Goal: Task Accomplishment & Management: Use online tool/utility

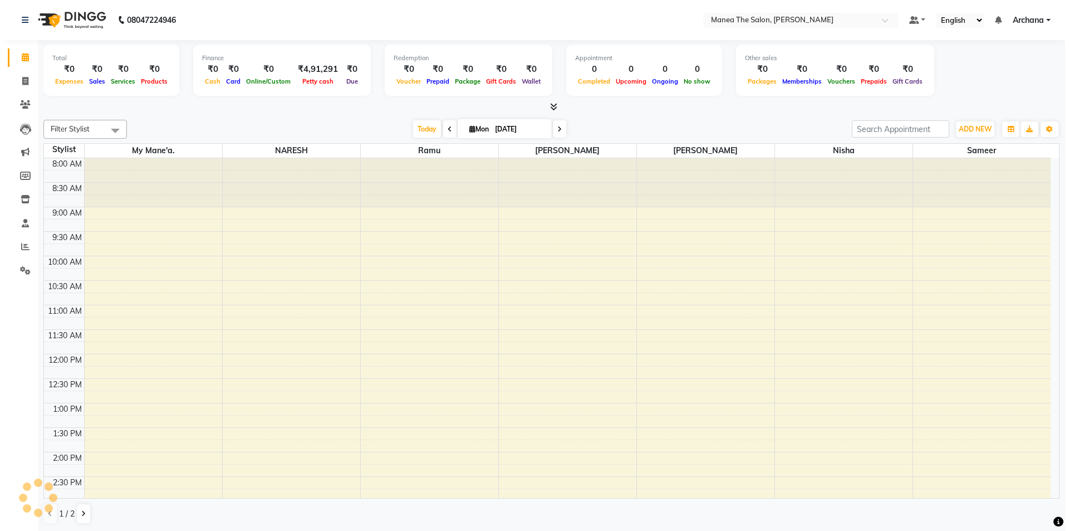
scroll to position [276, 0]
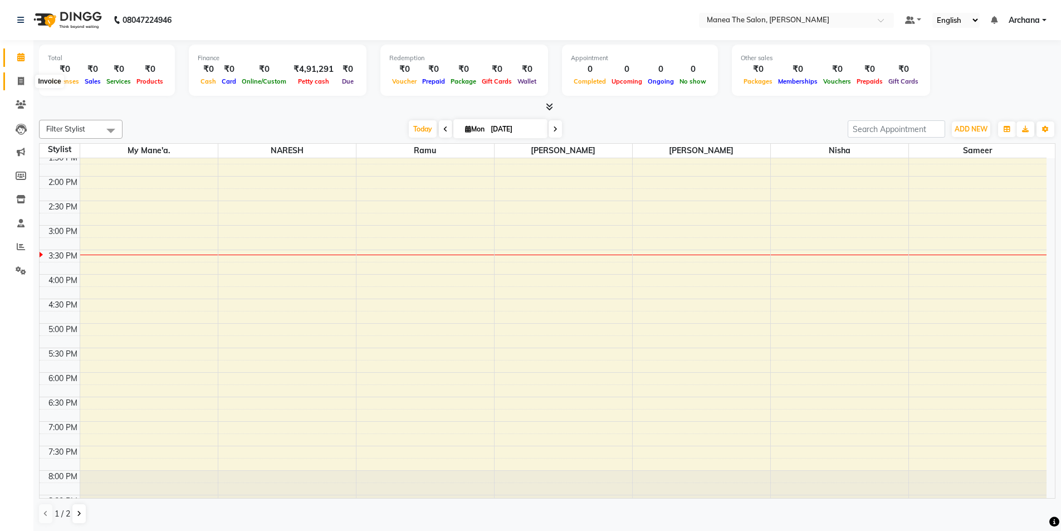
click at [21, 84] on icon at bounding box center [21, 81] width 6 height 8
select select "6846"
select select "service"
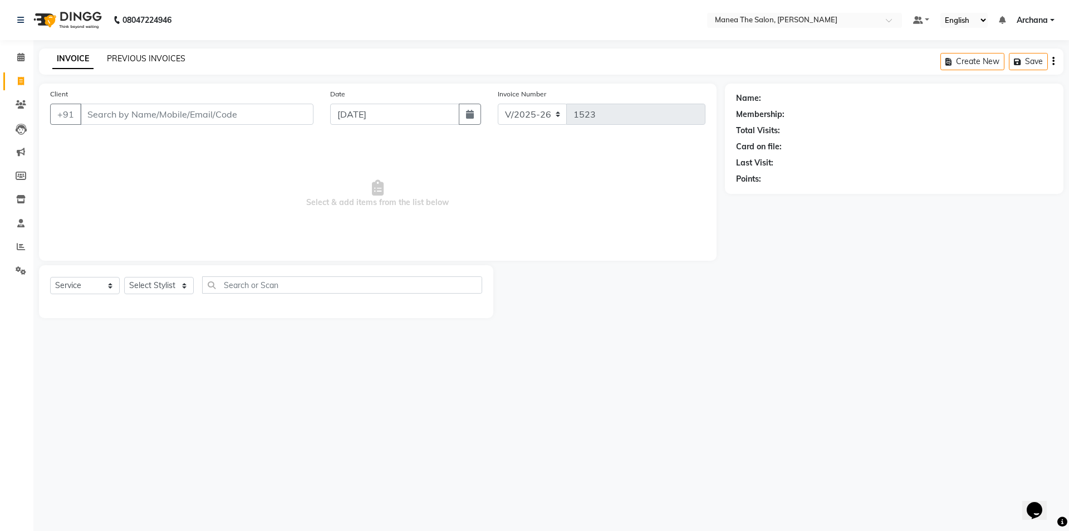
click at [166, 56] on link "PREVIOUS INVOICES" at bounding box center [146, 58] width 78 height 10
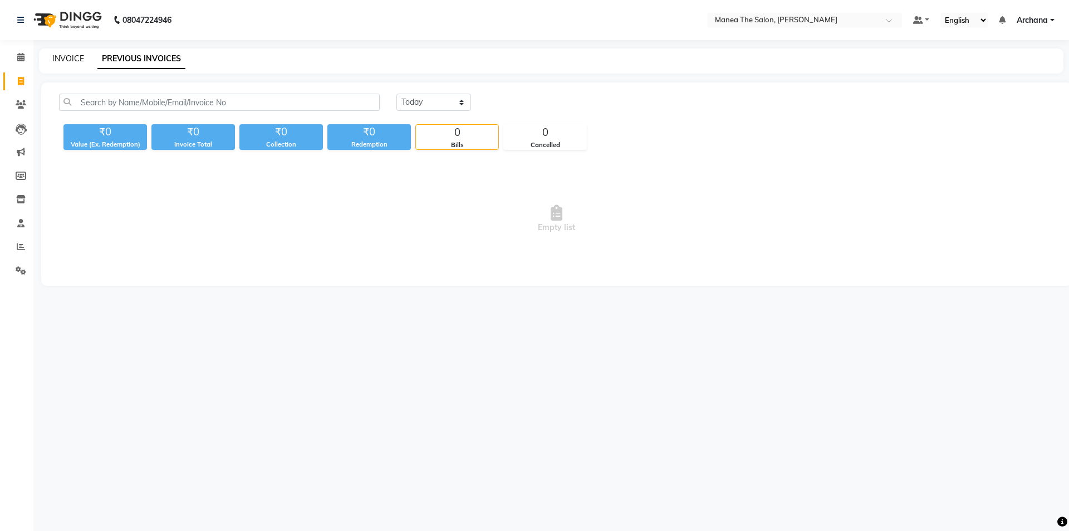
click at [76, 60] on link "INVOICE" at bounding box center [68, 58] width 32 height 10
select select "service"
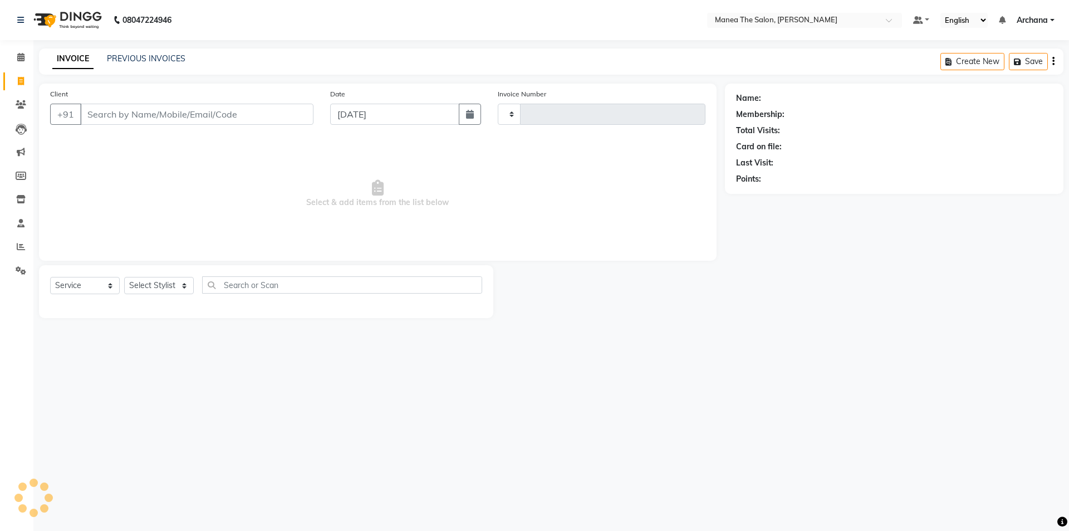
type input "1523"
select select "6846"
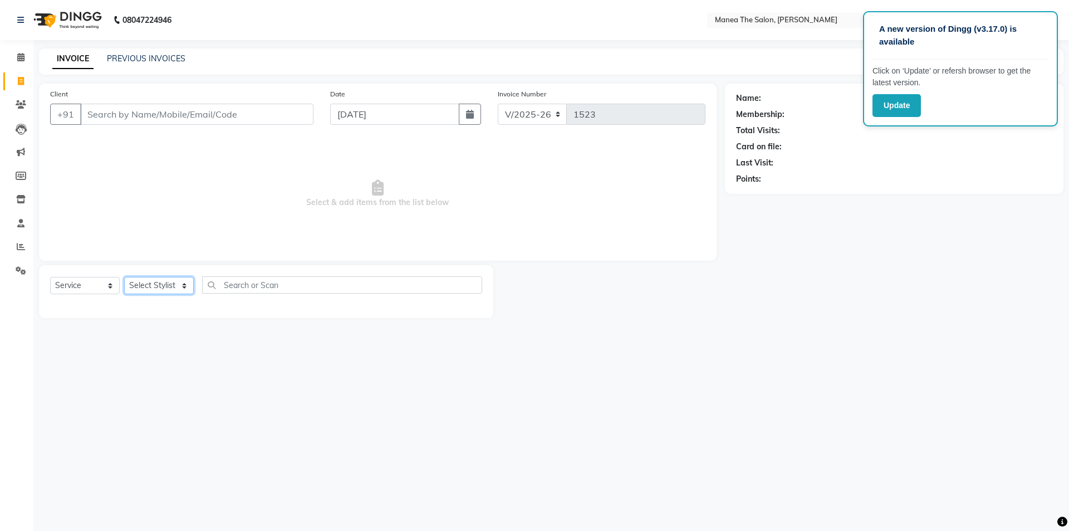
click at [184, 287] on select "Select Stylist [PERSON_NAME] My Mane'a. [PERSON_NAME] nisha [PERSON_NAME] [PERS…" at bounding box center [159, 285] width 70 height 17
select select "77516"
click at [124, 277] on select "Select Stylist [PERSON_NAME] My Mane'a. [PERSON_NAME] nisha [PERSON_NAME] [PERS…" at bounding box center [159, 285] width 70 height 17
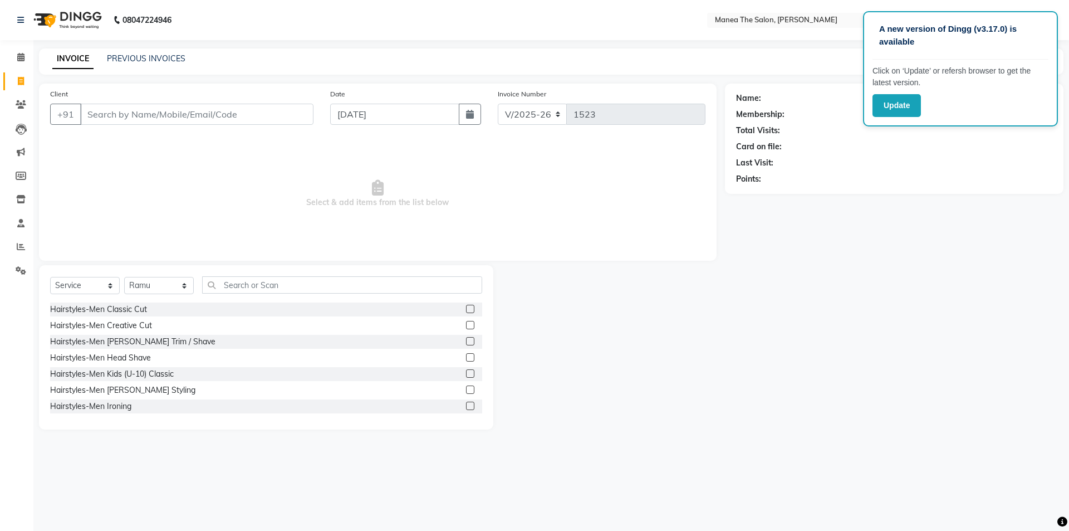
click at [466, 311] on label at bounding box center [470, 309] width 8 height 8
click at [466, 311] on input "checkbox" at bounding box center [469, 309] width 7 height 7
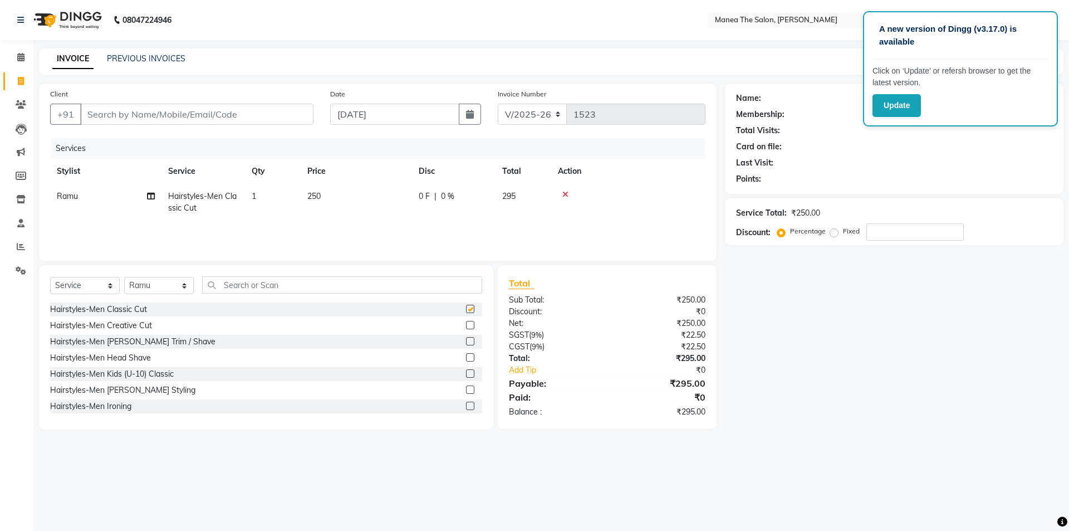
checkbox input "false"
click at [466, 341] on label at bounding box center [470, 341] width 8 height 8
click at [466, 341] on input "checkbox" at bounding box center [469, 341] width 7 height 7
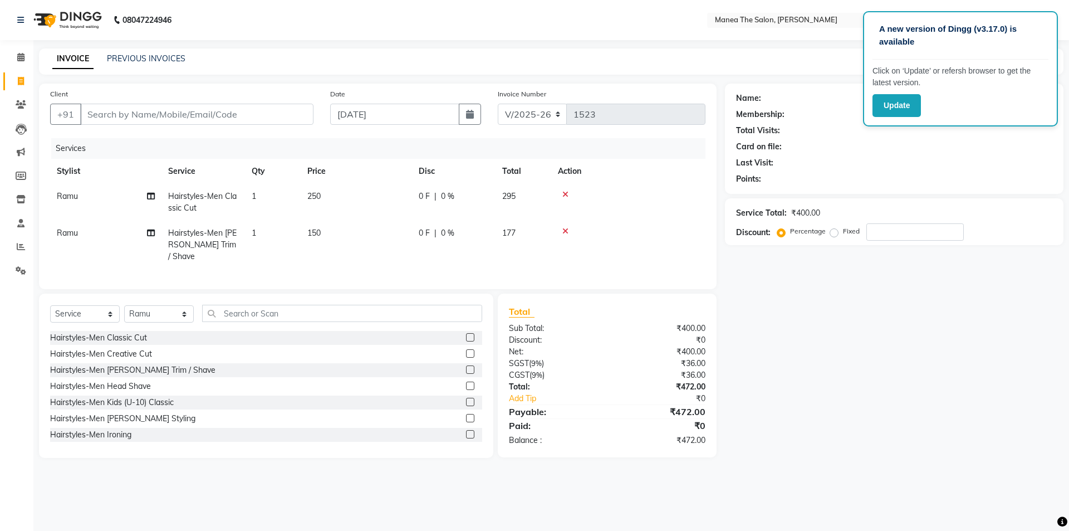
click at [466, 365] on label at bounding box center [470, 369] width 8 height 8
click at [466, 366] on input "checkbox" at bounding box center [469, 369] width 7 height 7
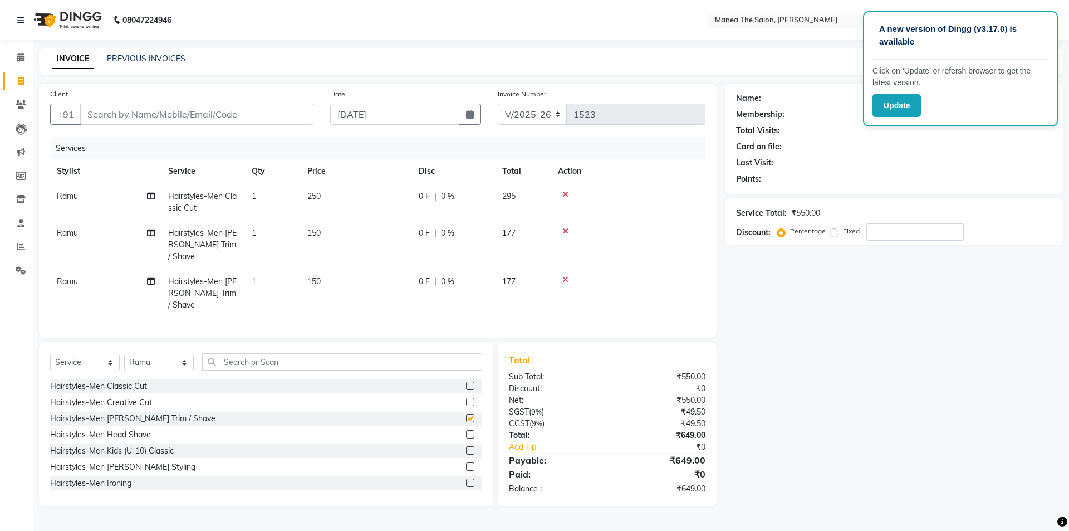
checkbox input "false"
click at [567, 193] on icon at bounding box center [565, 194] width 6 height 8
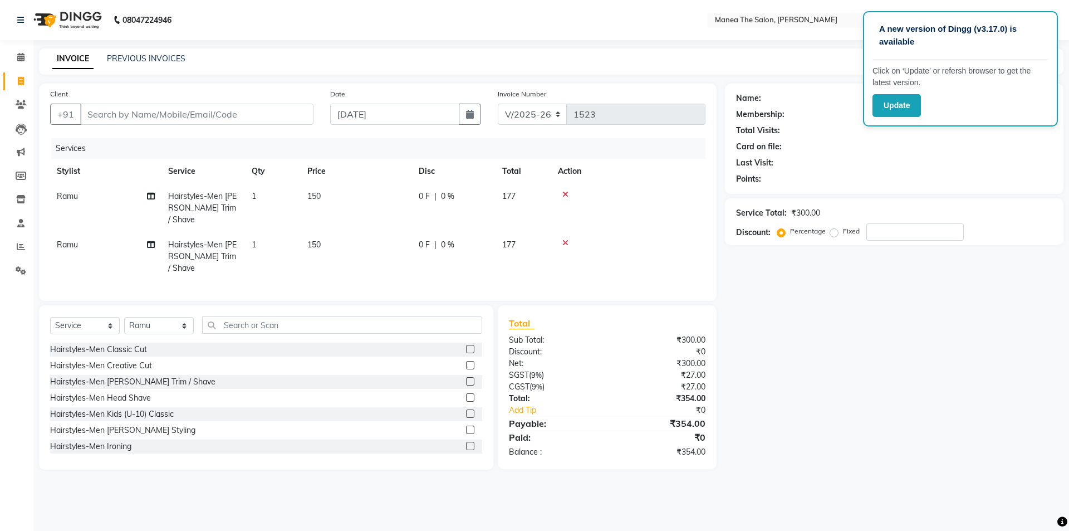
click at [466, 361] on label at bounding box center [470, 365] width 8 height 8
click at [466, 362] on input "checkbox" at bounding box center [469, 365] width 7 height 7
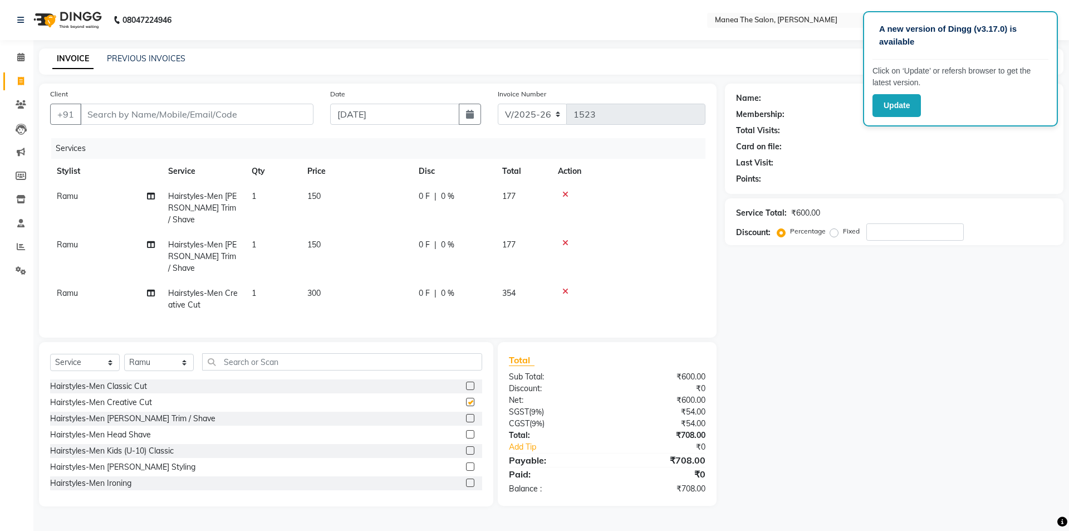
checkbox input "false"
click at [181, 354] on select "Select Stylist [PERSON_NAME] My Mane'a. [PERSON_NAME] nisha [PERSON_NAME] [PERS…" at bounding box center [159, 362] width 70 height 17
select select "82236"
click at [124, 354] on select "Select Stylist [PERSON_NAME] My Mane'a. [PERSON_NAME] nisha [PERSON_NAME] [PERS…" at bounding box center [159, 362] width 70 height 17
click at [466, 381] on label at bounding box center [470, 385] width 8 height 8
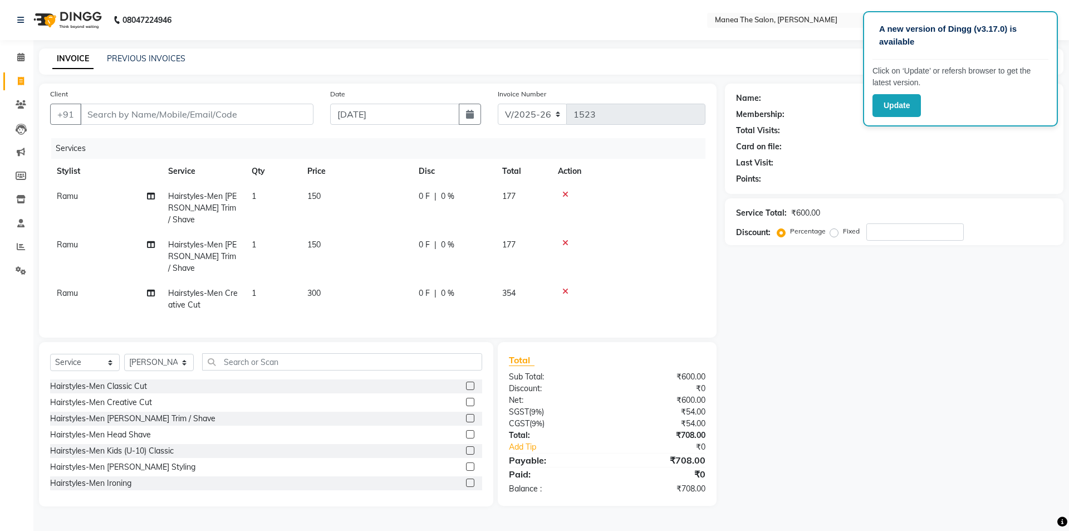
click at [466, 382] on input "checkbox" at bounding box center [469, 385] width 7 height 7
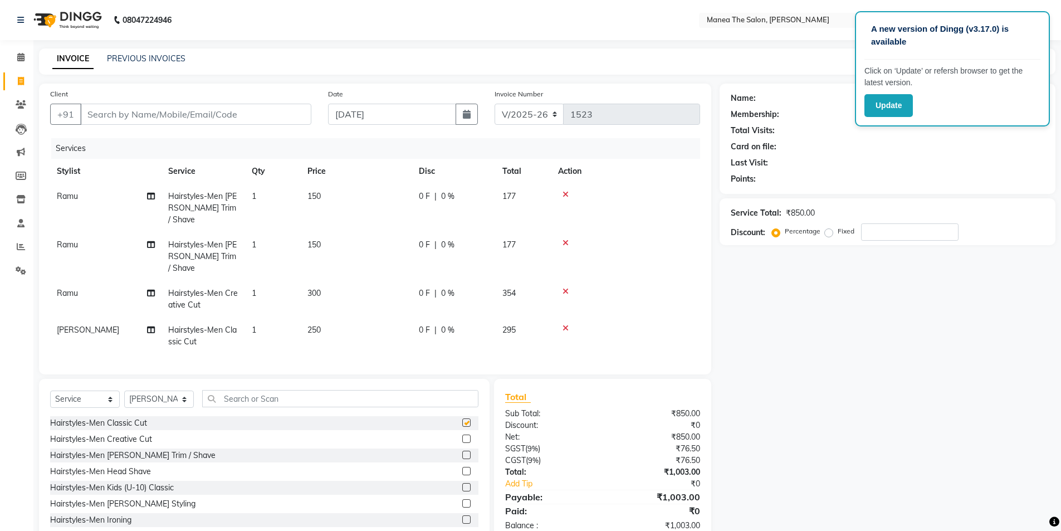
checkbox input "false"
click at [462, 450] on label at bounding box center [466, 454] width 8 height 8
click at [462, 451] on input "checkbox" at bounding box center [465, 454] width 7 height 7
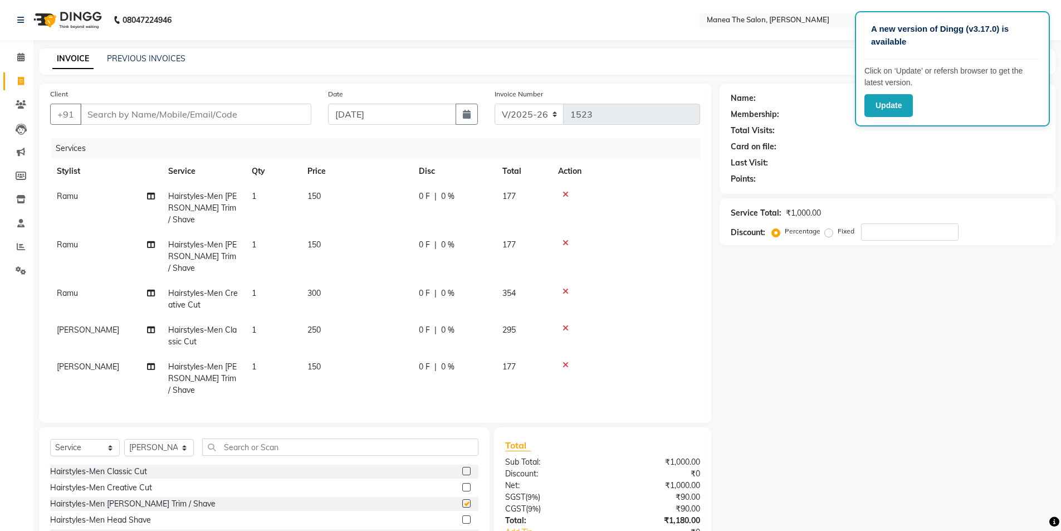
checkbox input "false"
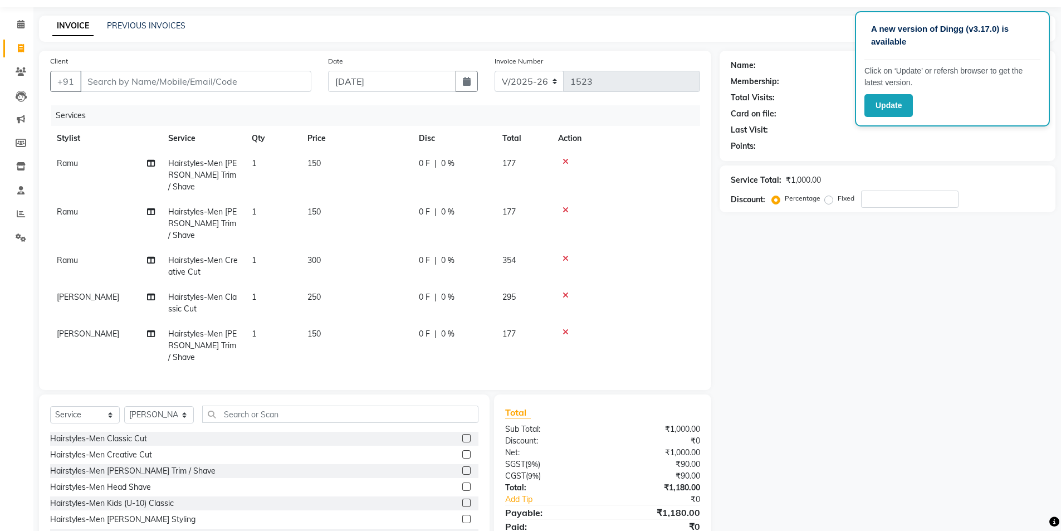
scroll to position [51, 0]
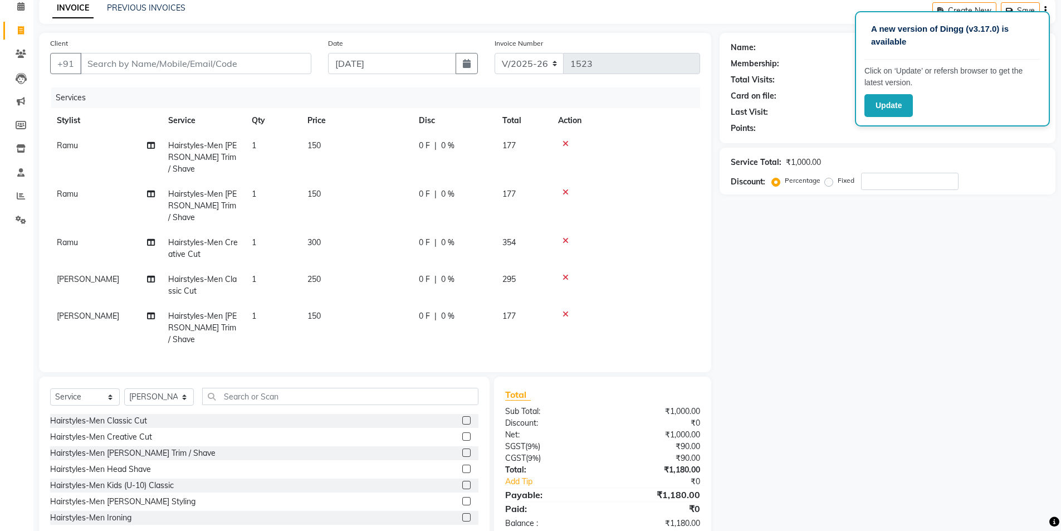
click at [562, 188] on div at bounding box center [625, 192] width 135 height 8
click at [566, 188] on icon at bounding box center [565, 192] width 6 height 8
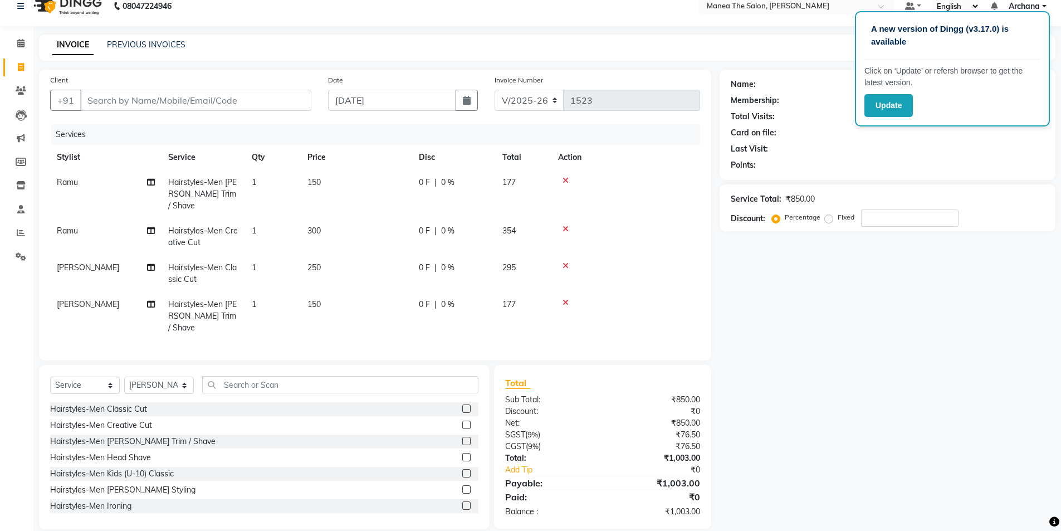
click at [462, 420] on label at bounding box center [466, 424] width 8 height 8
click at [462, 421] on input "checkbox" at bounding box center [465, 424] width 7 height 7
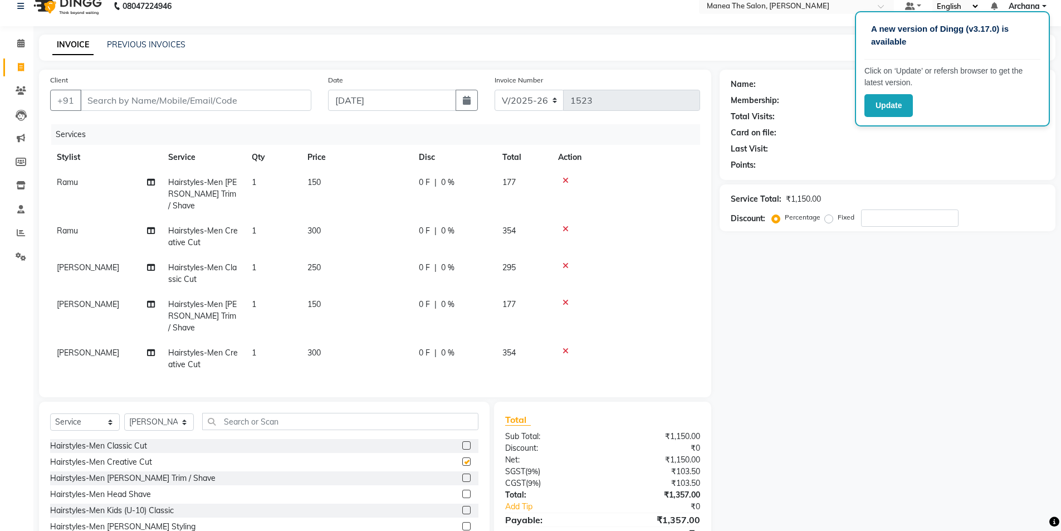
scroll to position [51, 0]
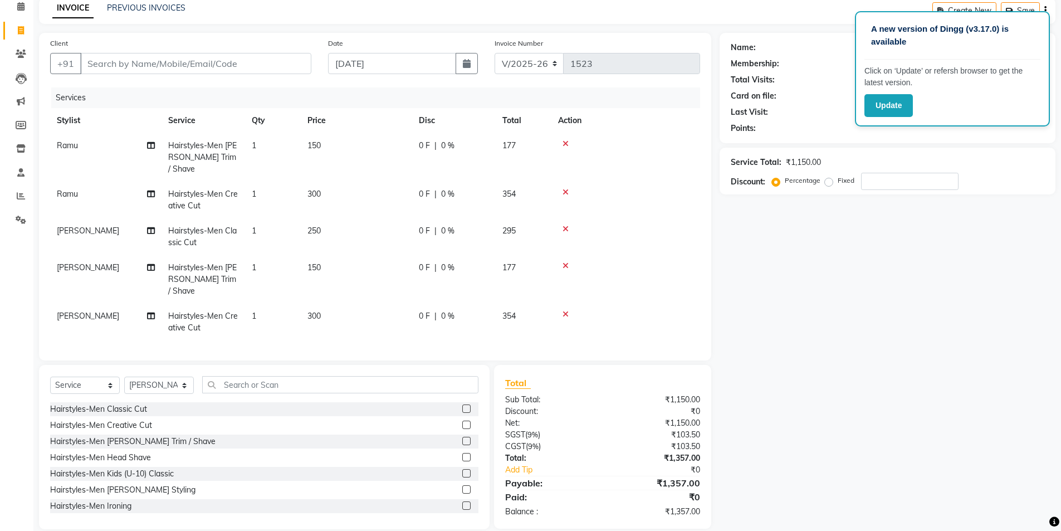
checkbox input "false"
click at [564, 225] on icon at bounding box center [565, 229] width 6 height 8
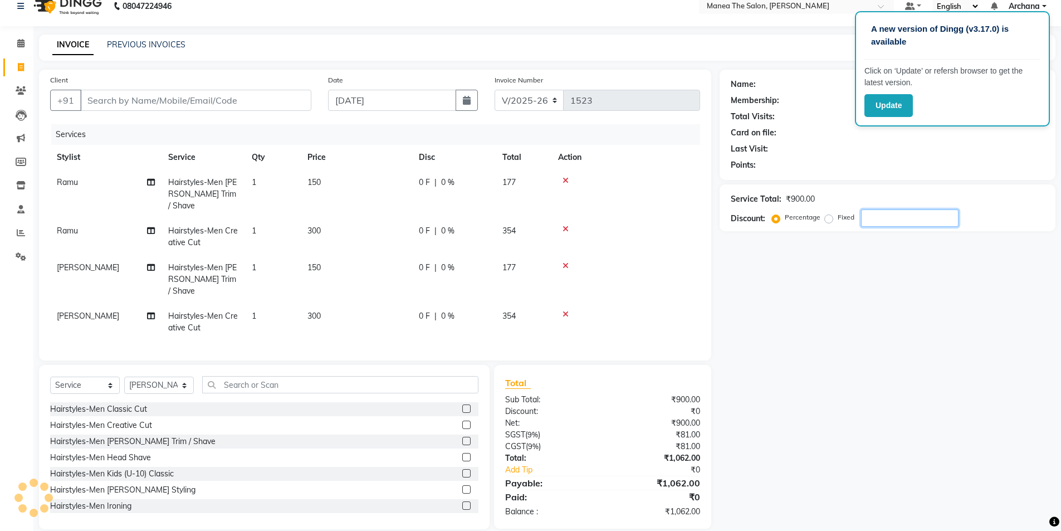
click at [878, 220] on input "number" at bounding box center [909, 217] width 97 height 17
type input "1"
click at [565, 262] on icon at bounding box center [565, 266] width 6 height 8
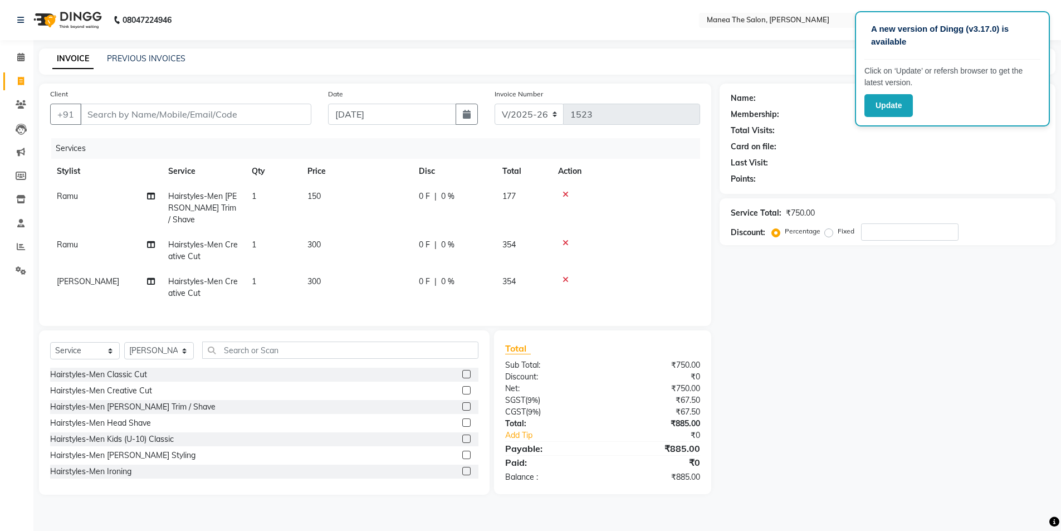
scroll to position [0, 0]
click at [562, 276] on icon at bounding box center [565, 280] width 6 height 8
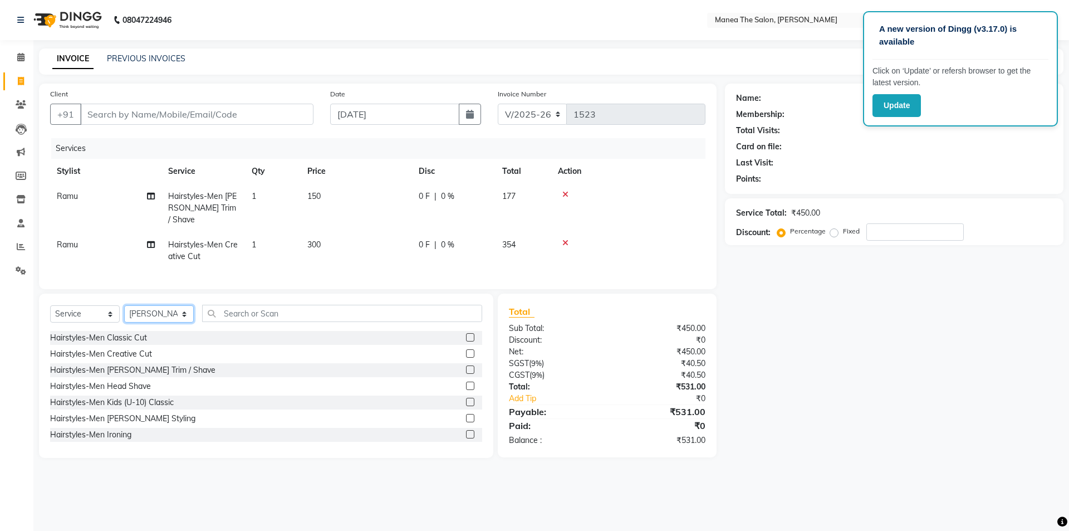
click at [173, 311] on select "Select Stylist [PERSON_NAME] My Mane'a. [PERSON_NAME] nisha [PERSON_NAME] [PERS…" at bounding box center [159, 313] width 70 height 17
select select "77516"
click at [124, 305] on select "Select Stylist [PERSON_NAME] My Mane'a. [PERSON_NAME] nisha [PERSON_NAME] [PERS…" at bounding box center [159, 313] width 70 height 17
click at [466, 366] on label at bounding box center [470, 369] width 8 height 8
click at [466, 366] on input "checkbox" at bounding box center [469, 369] width 7 height 7
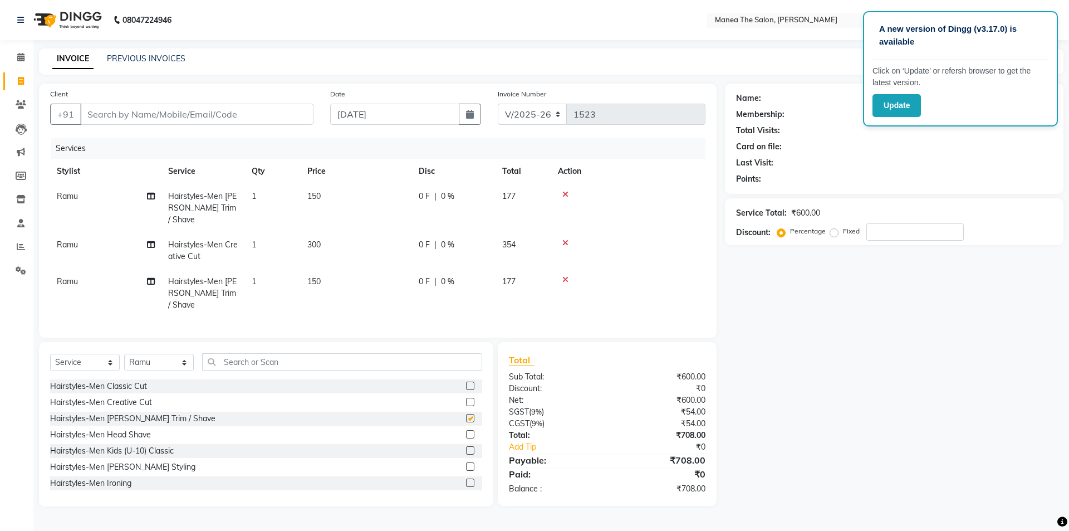
checkbox input "false"
click at [887, 229] on input "number" at bounding box center [914, 231] width 97 height 17
type input "15"
click at [279, 116] on input "Client" at bounding box center [196, 114] width 233 height 21
click at [185, 354] on select "Select Stylist [PERSON_NAME] My Mane'a. [PERSON_NAME] nisha [PERSON_NAME] [PERS…" at bounding box center [159, 362] width 70 height 17
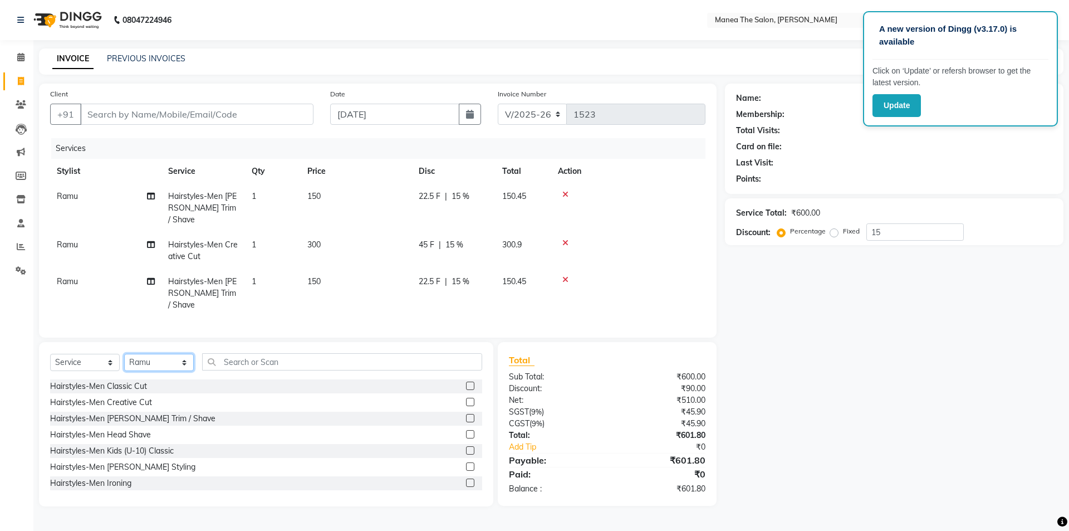
select select "82236"
click at [124, 354] on select "Select Stylist [PERSON_NAME] My Mane'a. [PERSON_NAME] nisha [PERSON_NAME] [PERS…" at bounding box center [159, 362] width 70 height 17
click at [565, 276] on icon at bounding box center [565, 280] width 6 height 8
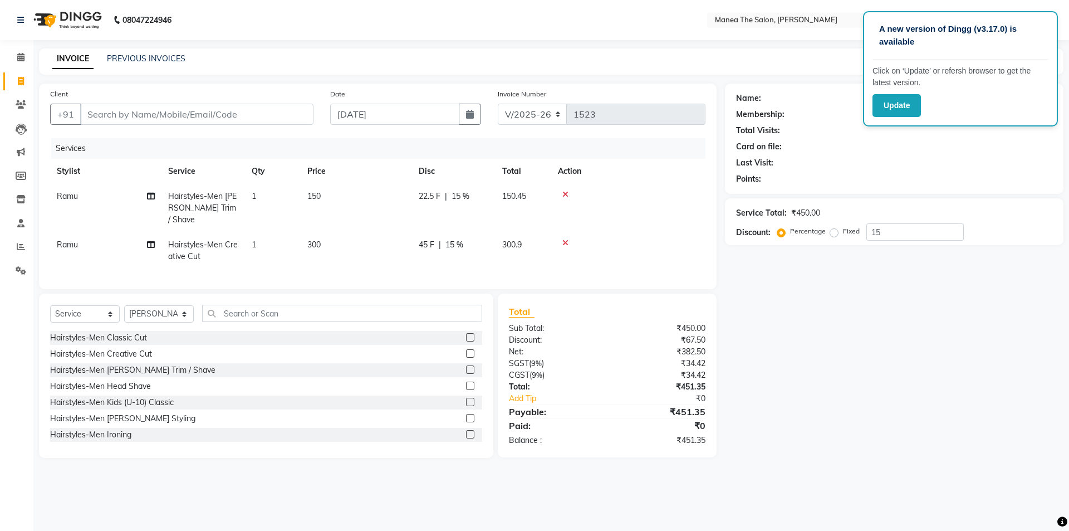
click at [565, 239] on icon at bounding box center [565, 243] width 6 height 8
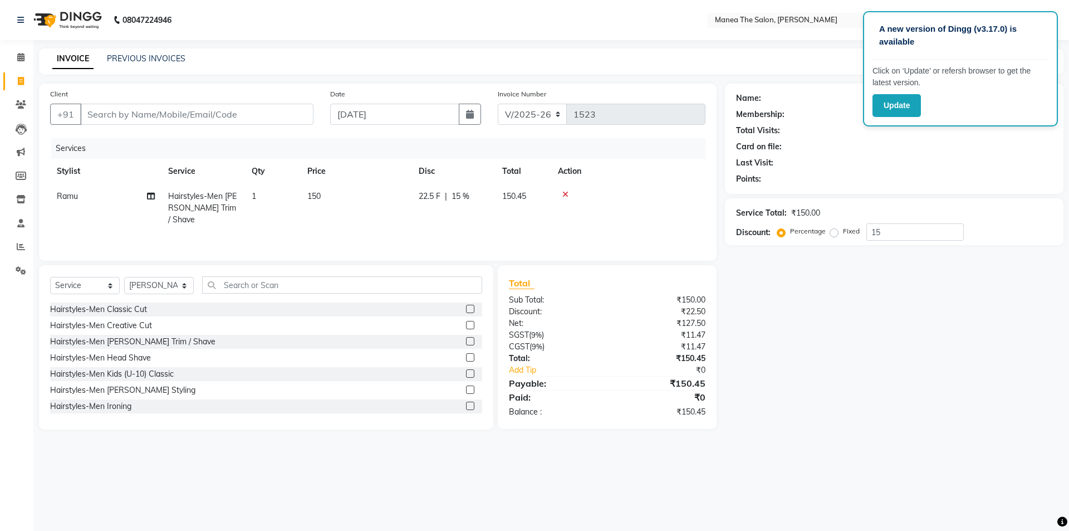
click at [566, 192] on icon at bounding box center [565, 194] width 6 height 8
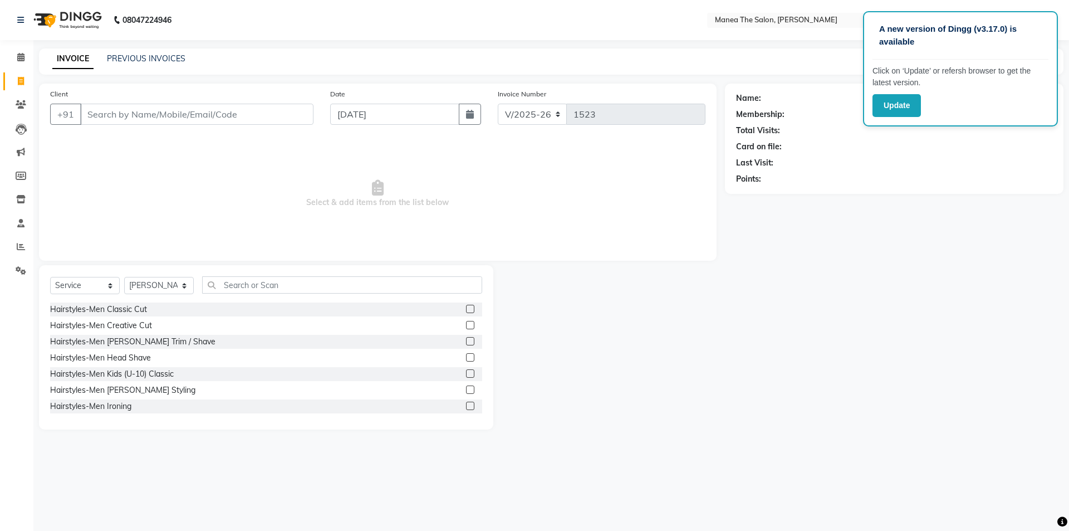
click at [839, 242] on div "Name: Membership: Total Visits: Card on file: Last Visit: Points:" at bounding box center [898, 257] width 347 height 346
click at [466, 323] on label at bounding box center [470, 325] width 8 height 8
click at [466, 323] on input "checkbox" at bounding box center [469, 325] width 7 height 7
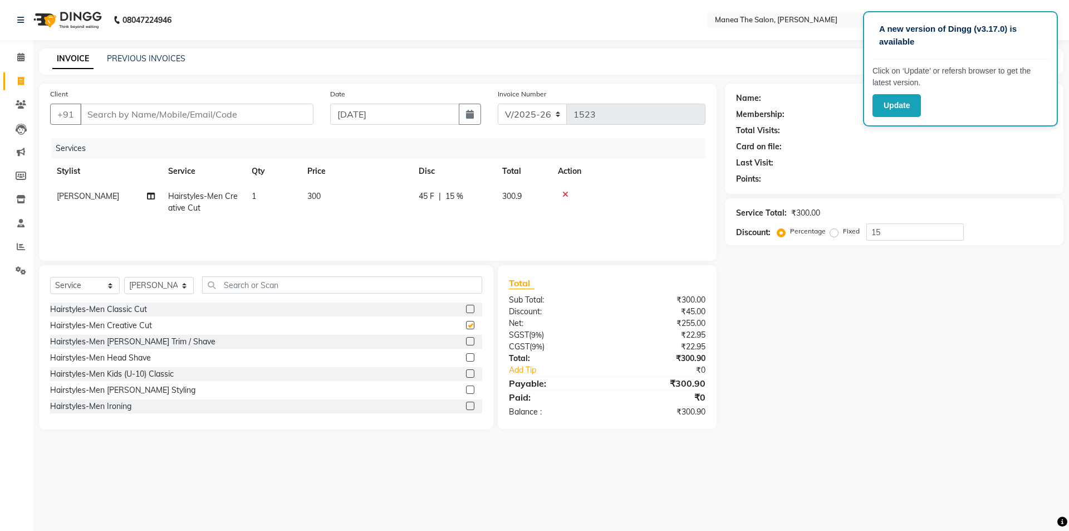
checkbox input "false"
click at [466, 341] on label at bounding box center [470, 341] width 8 height 8
click at [466, 341] on input "checkbox" at bounding box center [469, 341] width 7 height 7
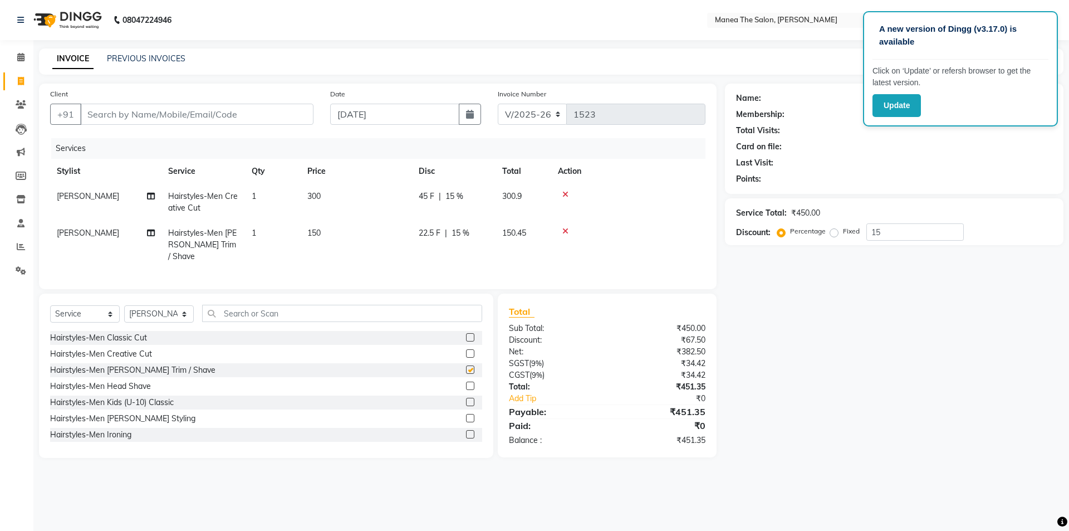
checkbox input "false"
click at [901, 235] on input "15" at bounding box center [914, 231] width 97 height 17
type input "1"
click at [564, 234] on icon at bounding box center [565, 231] width 6 height 8
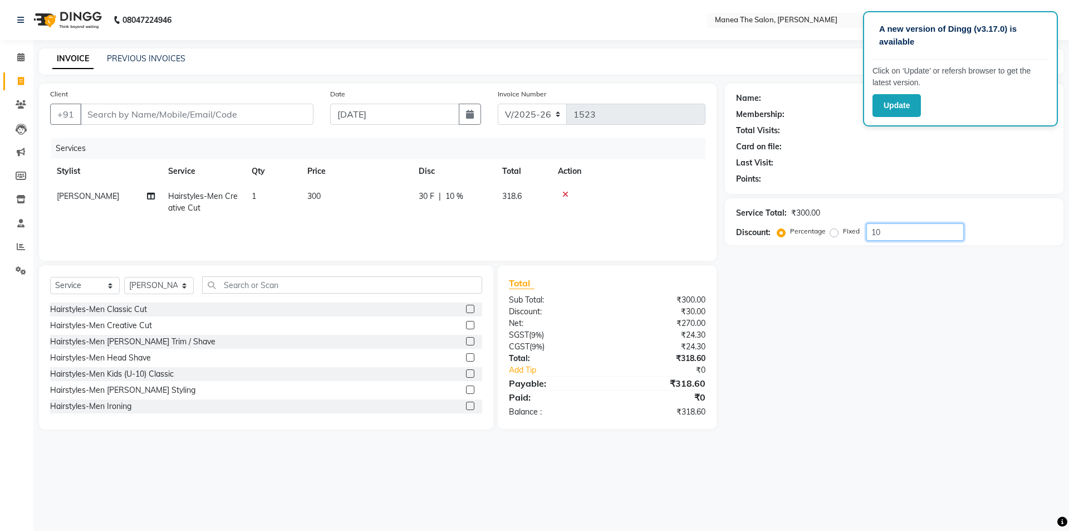
click at [882, 228] on input "10" at bounding box center [914, 231] width 97 height 17
type input "1"
drag, startPoint x: 180, startPoint y: 283, endPoint x: 181, endPoint y: 289, distance: 6.1
click at [180, 283] on select "Select Stylist [PERSON_NAME] My Mane'a. [PERSON_NAME] nisha [PERSON_NAME] [PERS…" at bounding box center [159, 285] width 70 height 17
select select "77516"
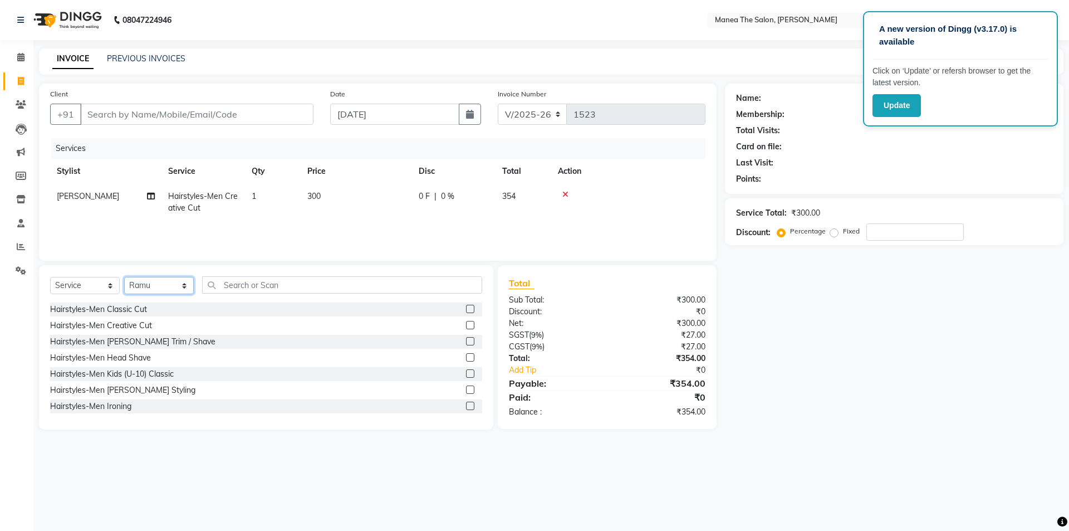
click at [124, 277] on select "Select Stylist [PERSON_NAME] My Mane'a. [PERSON_NAME] nisha [PERSON_NAME] [PERS…" at bounding box center [159, 285] width 70 height 17
click at [466, 324] on label at bounding box center [470, 325] width 8 height 8
click at [466, 324] on input "checkbox" at bounding box center [469, 325] width 7 height 7
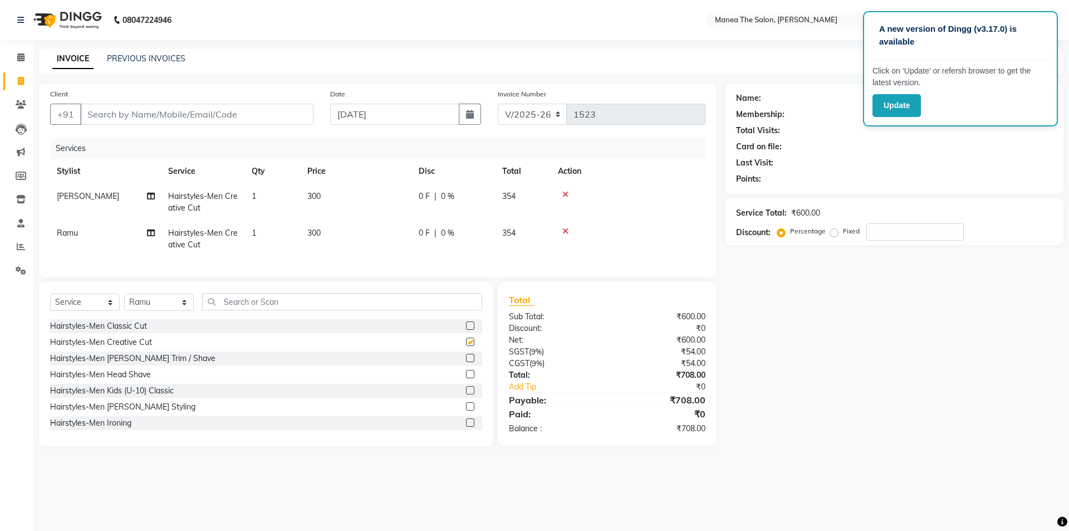
checkbox input "false"
click at [466, 362] on label at bounding box center [470, 358] width 8 height 8
click at [466, 362] on input "checkbox" at bounding box center [469, 358] width 7 height 7
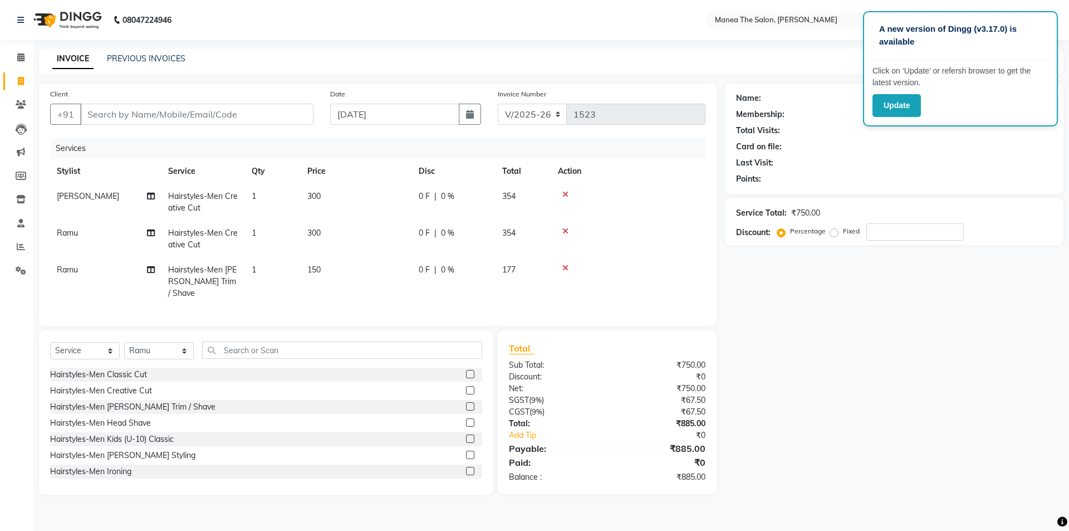
click at [466, 406] on label at bounding box center [470, 406] width 8 height 8
click at [466, 406] on input "checkbox" at bounding box center [469, 406] width 7 height 7
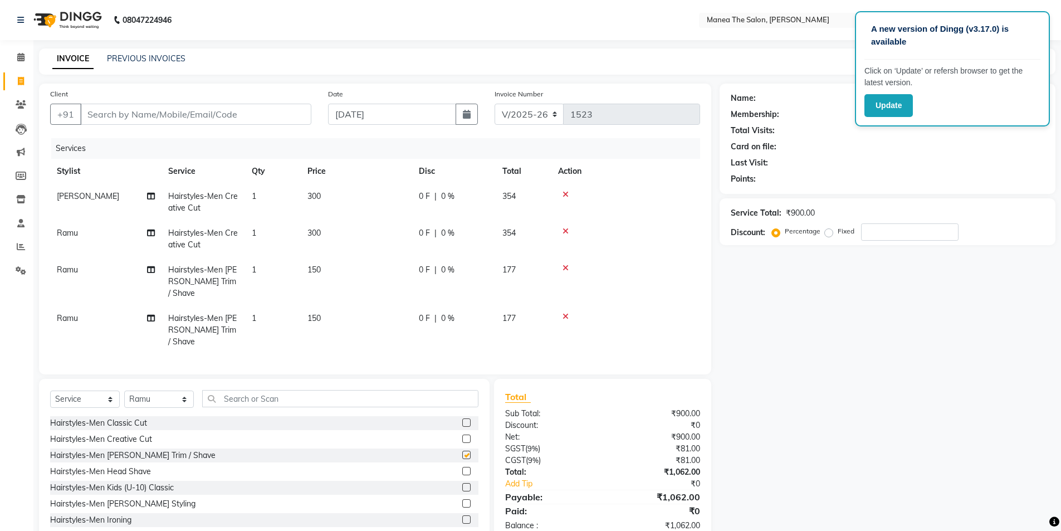
checkbox input "false"
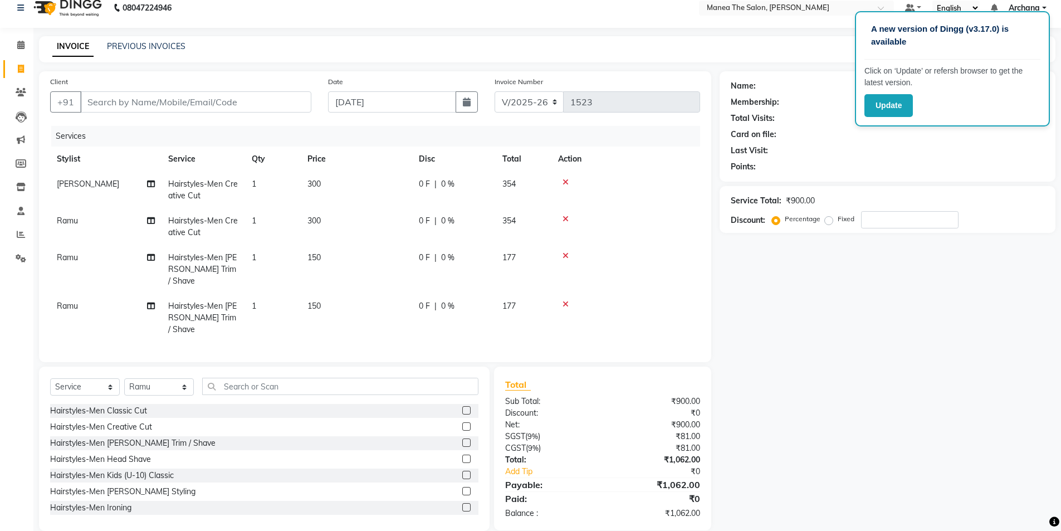
scroll to position [14, 0]
click at [878, 212] on input "number" at bounding box center [909, 217] width 97 height 17
type input "10"
click at [274, 101] on input "Client" at bounding box center [195, 100] width 231 height 21
click at [851, 377] on div "Name: Membership: Total Visits: Card on file: Last Visit: Points: Service Total…" at bounding box center [891, 299] width 344 height 459
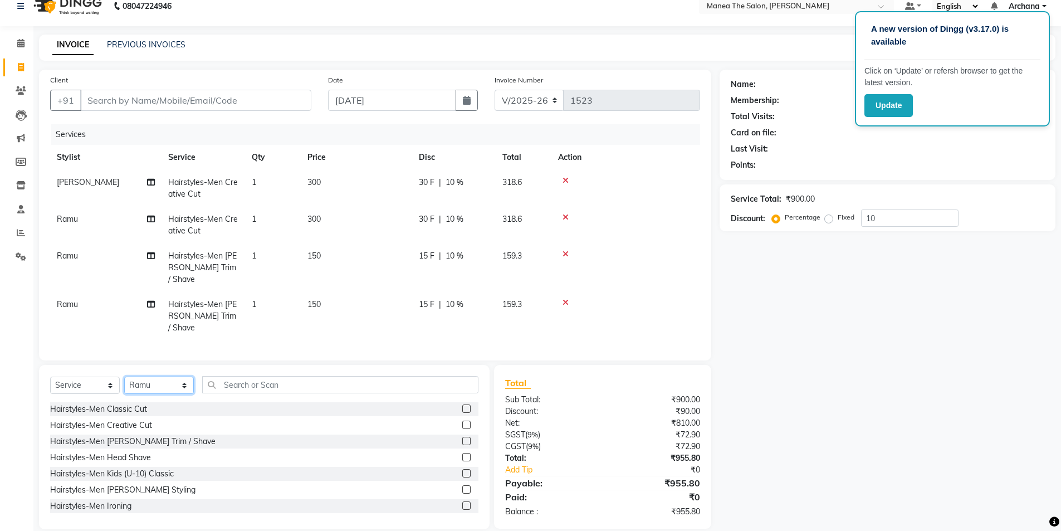
click at [184, 376] on select "Select Stylist [PERSON_NAME] My Mane'a. [PERSON_NAME] nisha [PERSON_NAME] [PERS…" at bounding box center [159, 384] width 70 height 17
select select "71834"
click at [124, 376] on select "Select Stylist [PERSON_NAME] My Mane'a. [PERSON_NAME] nisha [PERSON_NAME] [PERS…" at bounding box center [159, 384] width 70 height 17
click at [263, 376] on input "text" at bounding box center [340, 384] width 276 height 17
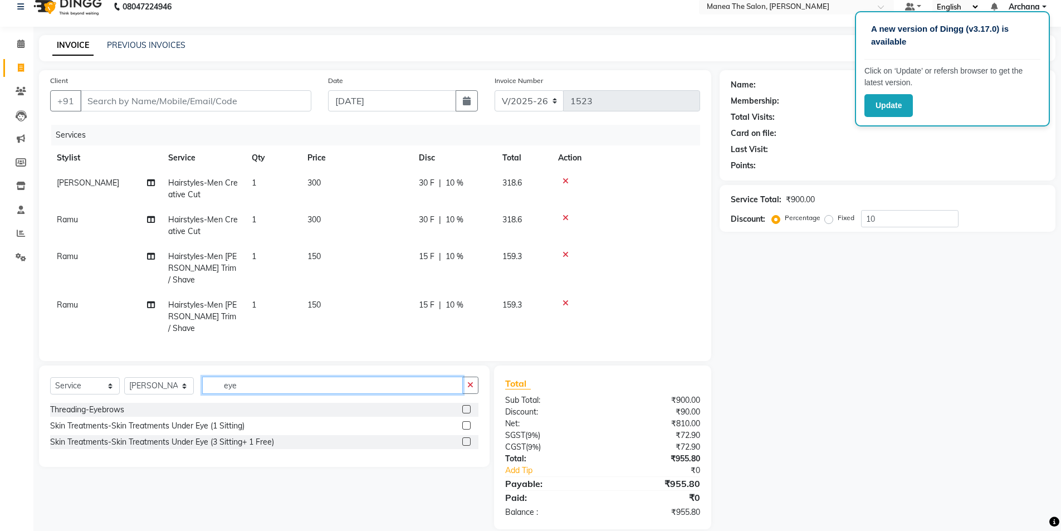
type input "eye"
click at [467, 405] on label at bounding box center [466, 409] width 8 height 8
click at [467, 406] on input "checkbox" at bounding box center [465, 409] width 7 height 7
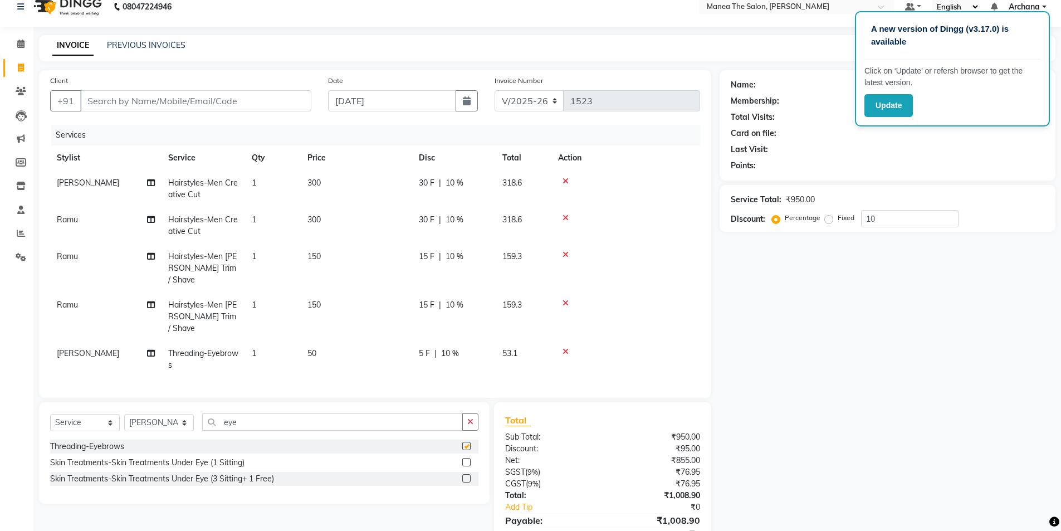
checkbox input "false"
click at [474, 413] on button "button" at bounding box center [470, 421] width 16 height 17
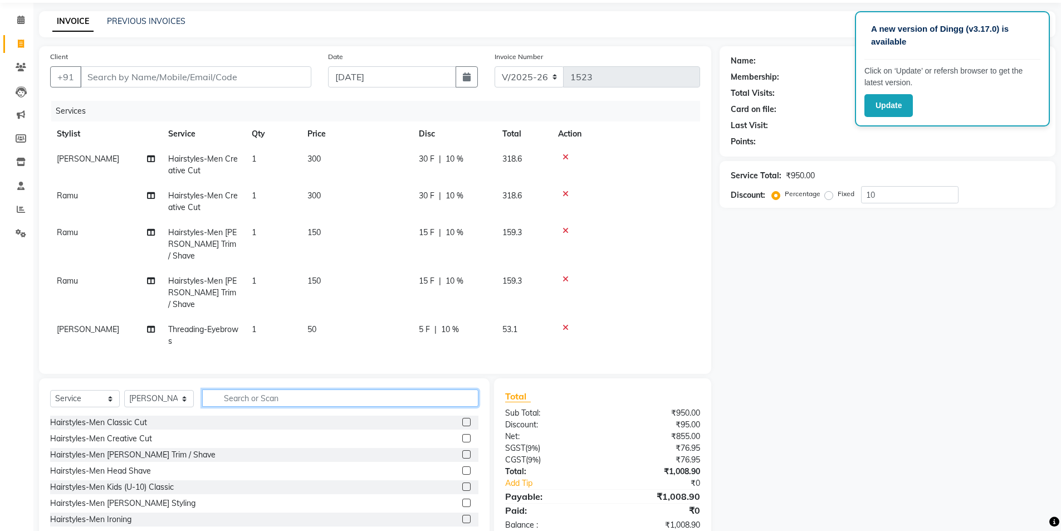
scroll to position [51, 0]
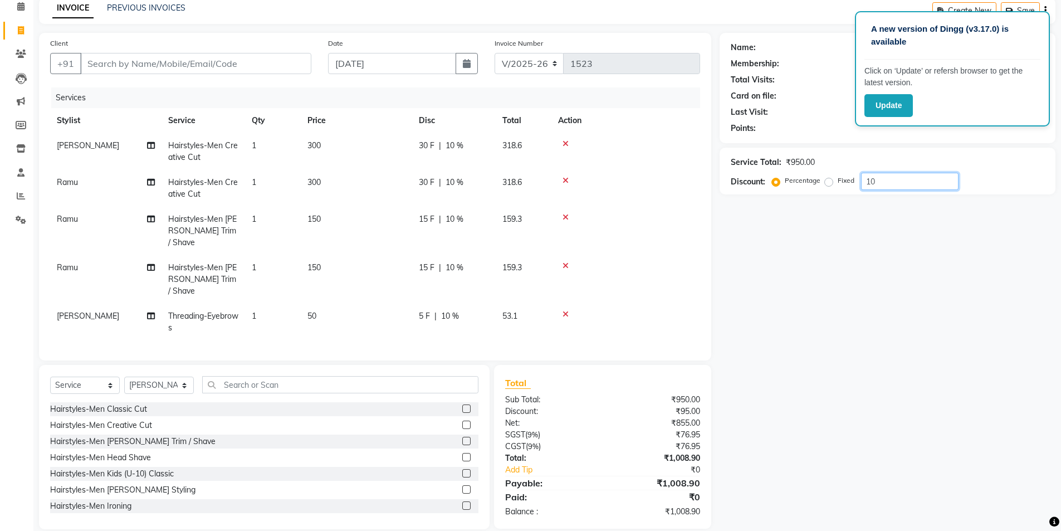
click at [875, 183] on input "10" at bounding box center [909, 181] width 97 height 17
type input "1"
type input "0"
type input "1"
type input "0"
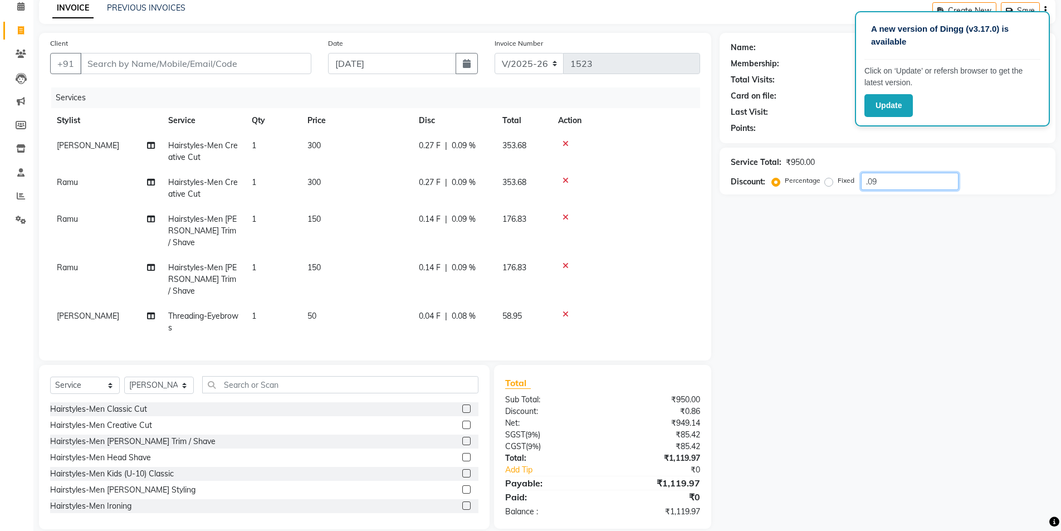
type input ".0"
type input "1"
type input "9"
type input "8"
type input "9"
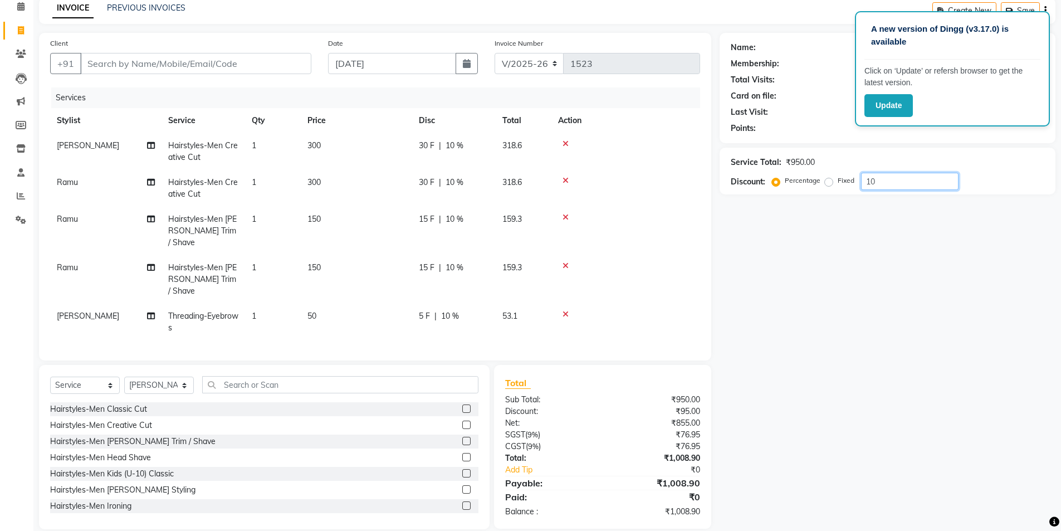
type input "1"
type input "9.45"
click at [291, 62] on input "Client" at bounding box center [195, 63] width 231 height 21
type input "6"
type input "0"
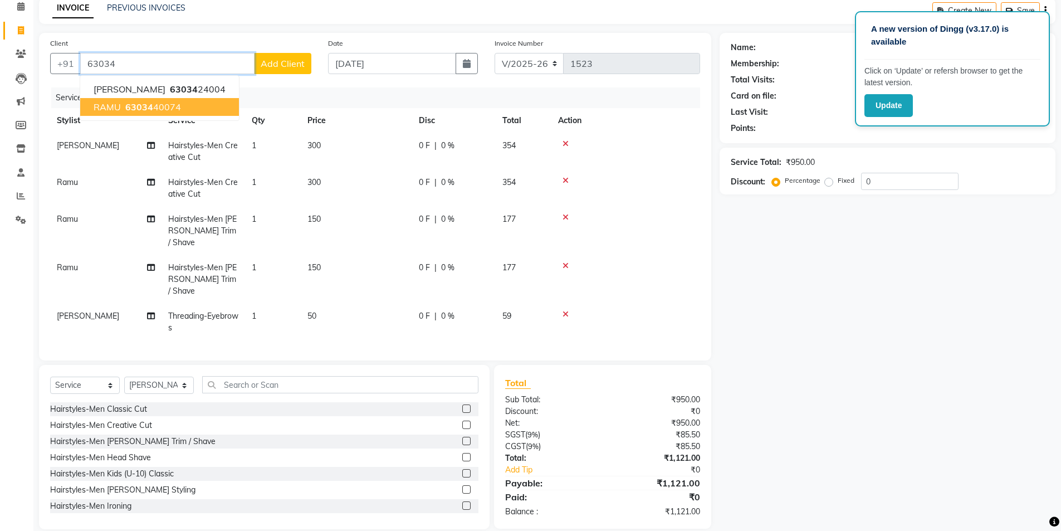
click at [176, 105] on ngb-highlight "63034 40074" at bounding box center [152, 106] width 58 height 11
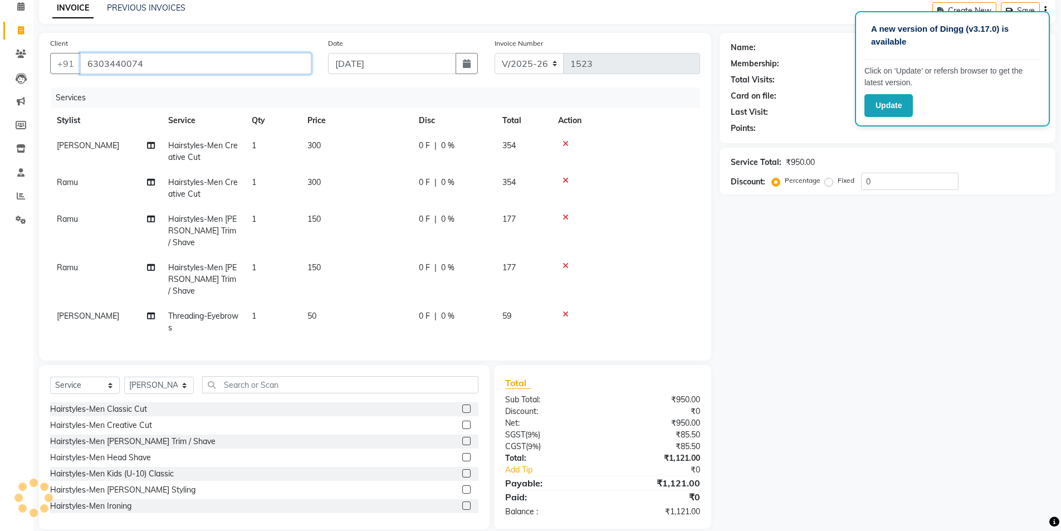
type input "6303440074"
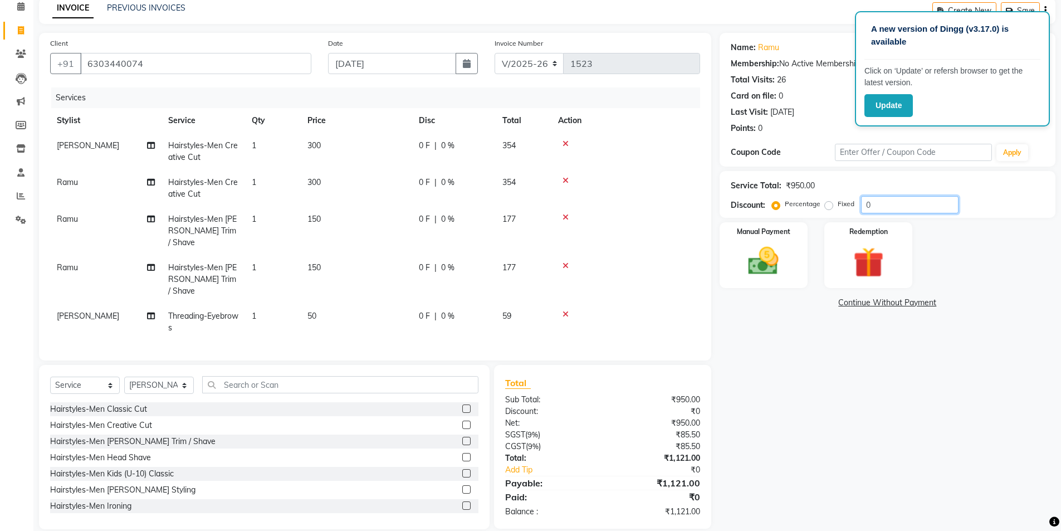
click at [939, 205] on input "0" at bounding box center [909, 204] width 97 height 17
click at [868, 203] on input "09.45" at bounding box center [909, 204] width 97 height 17
type input "9.45"
click at [787, 262] on img at bounding box center [763, 261] width 51 height 36
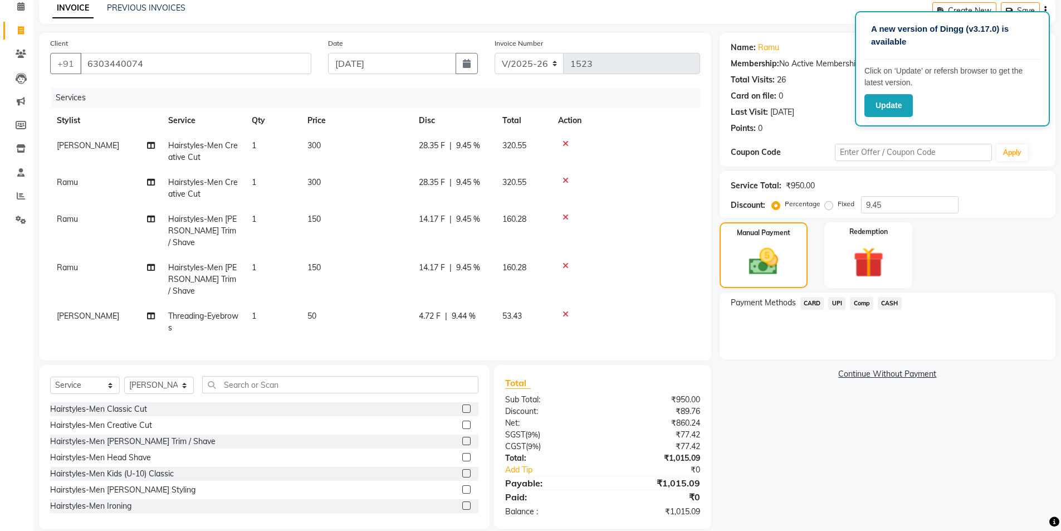
click at [840, 301] on span "UPI" at bounding box center [836, 303] width 17 height 13
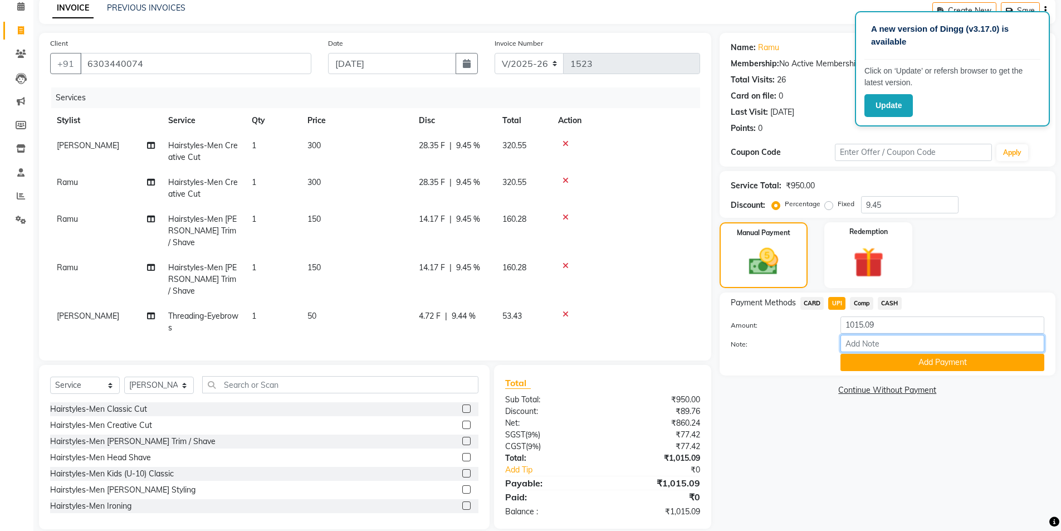
drag, startPoint x: 866, startPoint y: 343, endPoint x: 871, endPoint y: 338, distance: 7.5
click at [866, 343] on input "Note:" at bounding box center [942, 343] width 204 height 17
type input "UPI"
click at [891, 364] on button "Add Payment" at bounding box center [942, 362] width 204 height 17
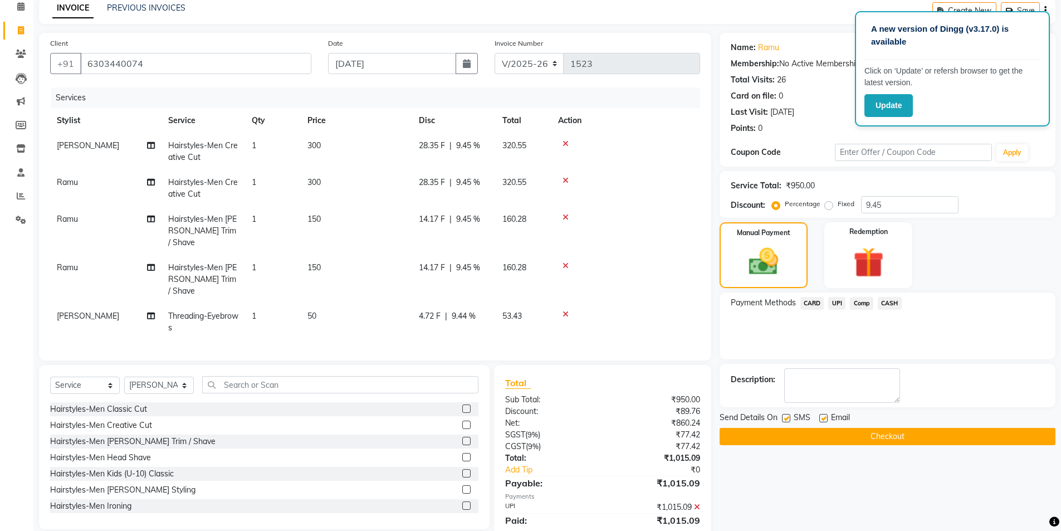
click at [895, 434] on button "Checkout" at bounding box center [887, 436] width 336 height 17
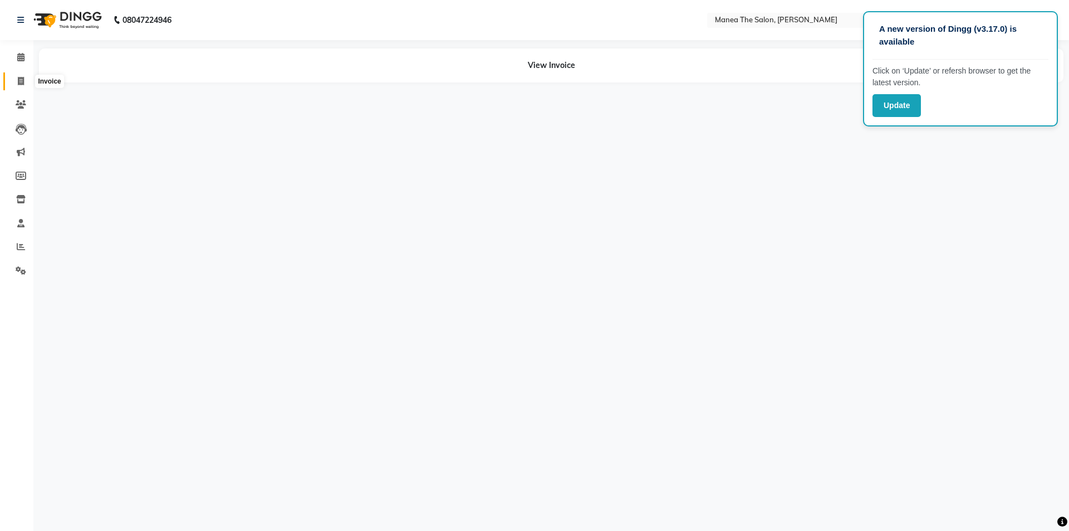
click at [23, 80] on icon at bounding box center [21, 81] width 6 height 8
select select "service"
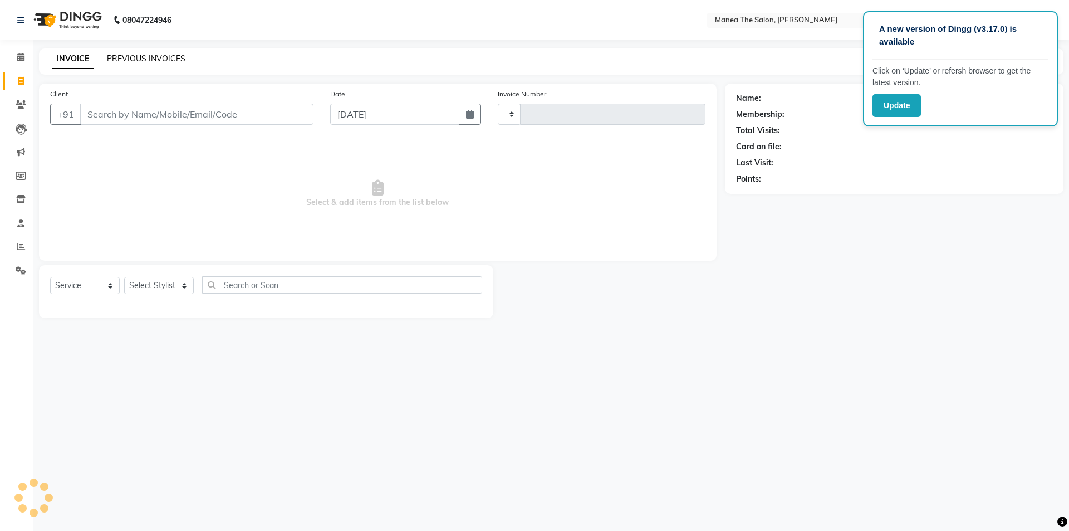
click at [149, 56] on link "PREVIOUS INVOICES" at bounding box center [146, 58] width 78 height 10
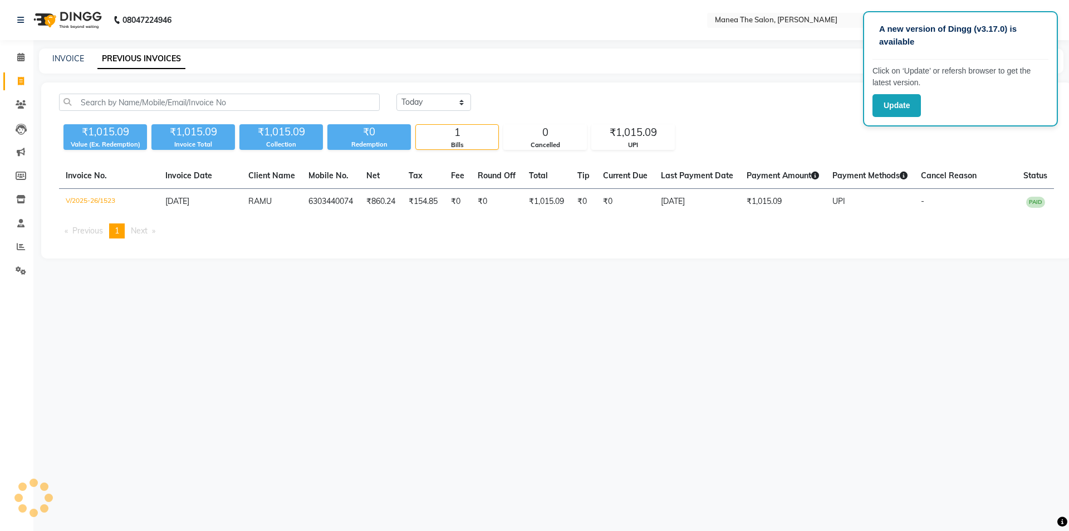
click at [87, 62] on div "INVOICE PREVIOUS INVOICES" at bounding box center [544, 59] width 1011 height 12
